Goal: Transaction & Acquisition: Obtain resource

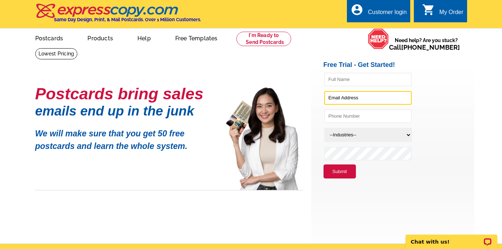
type input "[EMAIL_ADDRESS][DOMAIN_NAME]"
click at [386, 9] on div "Customer login" at bounding box center [387, 14] width 39 height 10
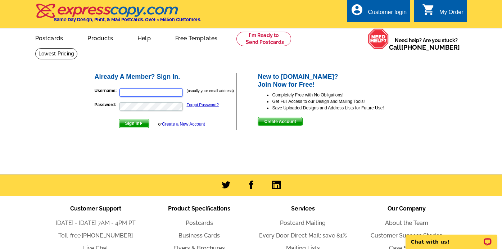
type input "[EMAIL_ADDRESS][DOMAIN_NAME]"
click at [136, 126] on span "Sign In" at bounding box center [134, 123] width 30 height 9
